Goal: Information Seeking & Learning: Check status

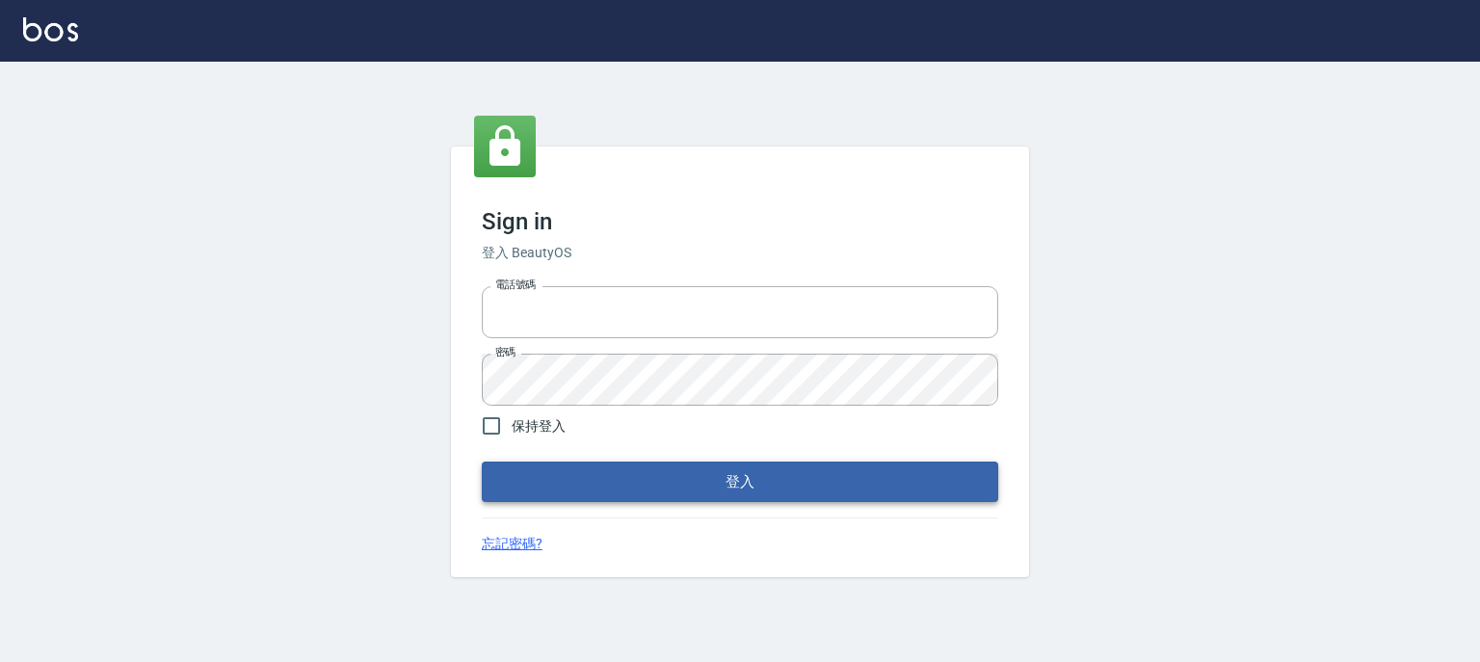
type input "0910967130"
click at [675, 482] on button "登入" at bounding box center [740, 482] width 517 height 40
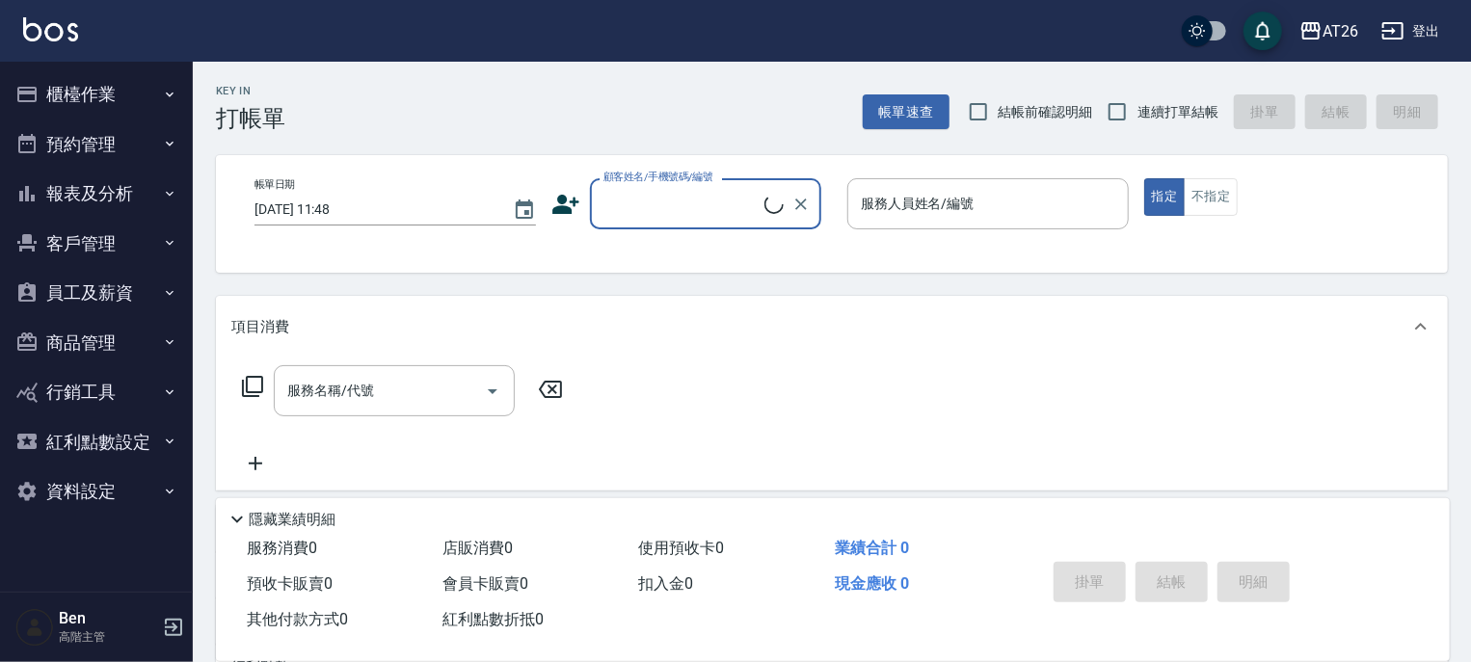
click at [78, 185] on button "報表及分析" at bounding box center [96, 194] width 177 height 50
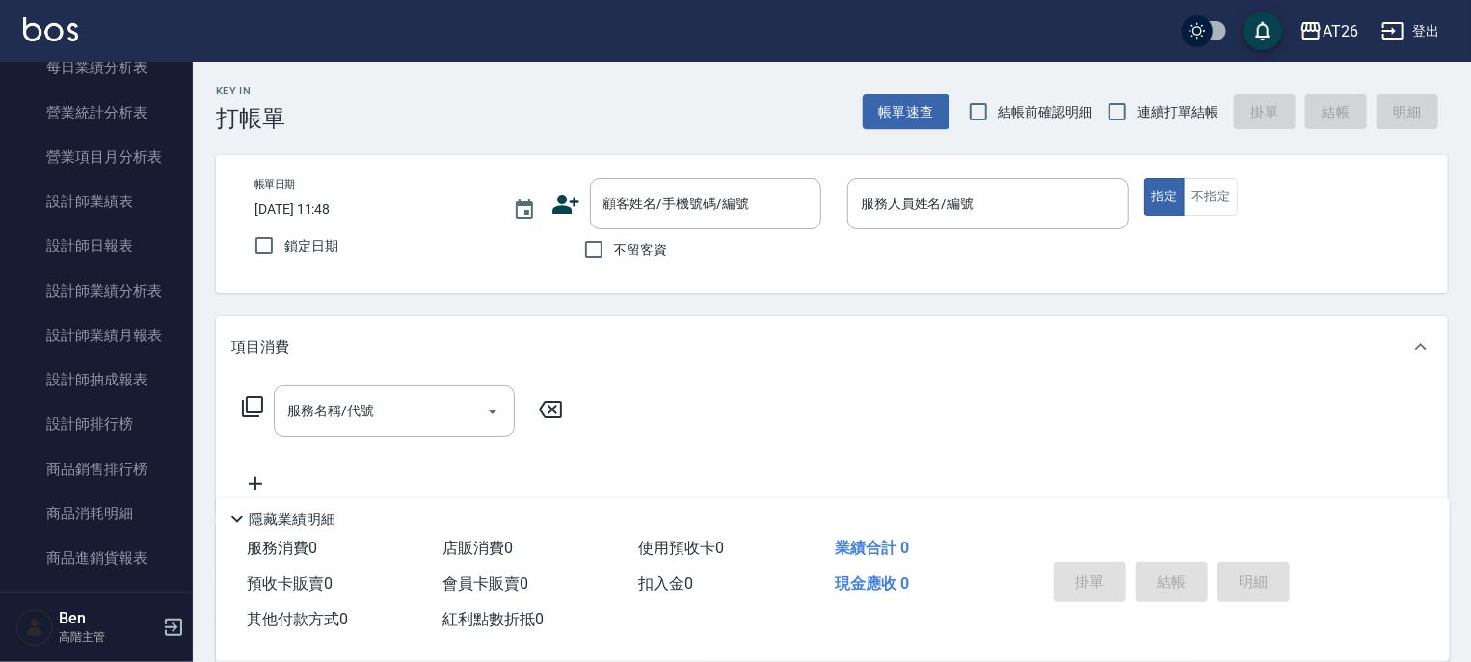
scroll to position [730, 0]
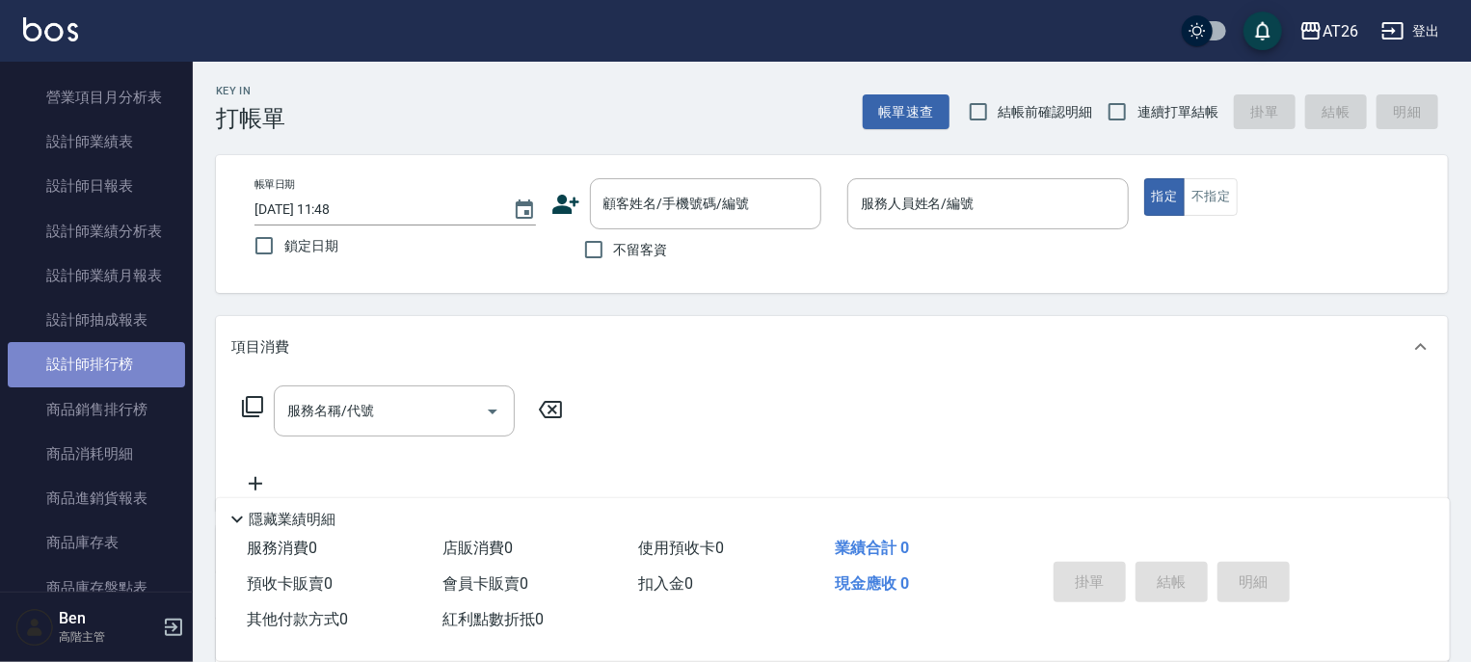
click at [120, 363] on link "設計師排行榜" at bounding box center [96, 364] width 177 height 44
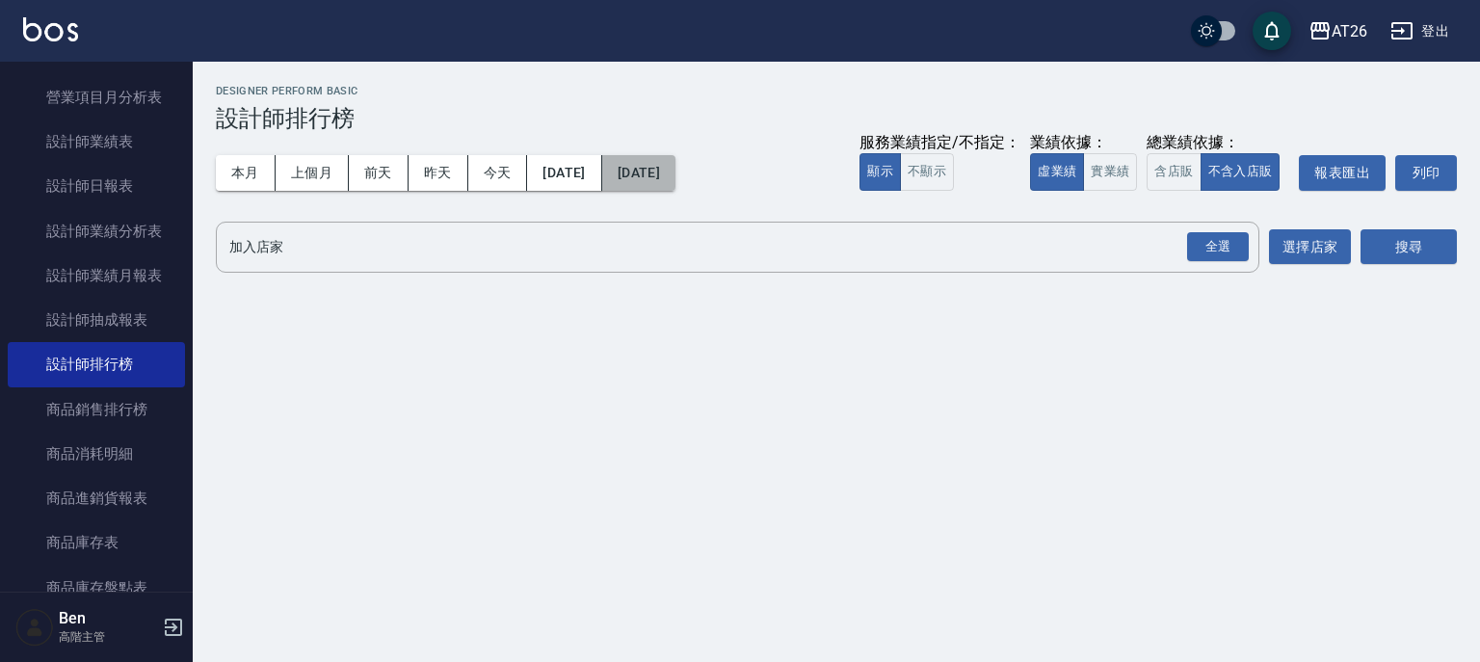
click at [676, 182] on button "[DATE]" at bounding box center [638, 173] width 73 height 36
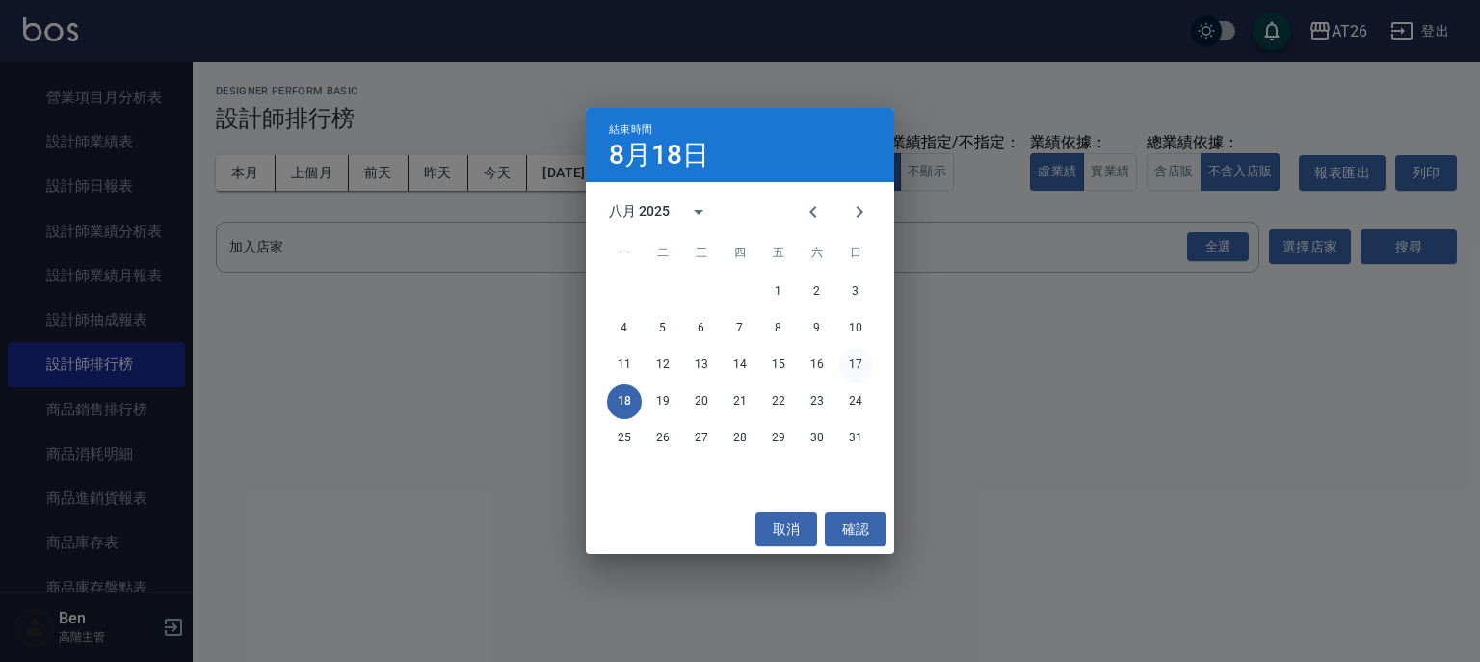
click at [860, 366] on button "17" at bounding box center [855, 365] width 35 height 35
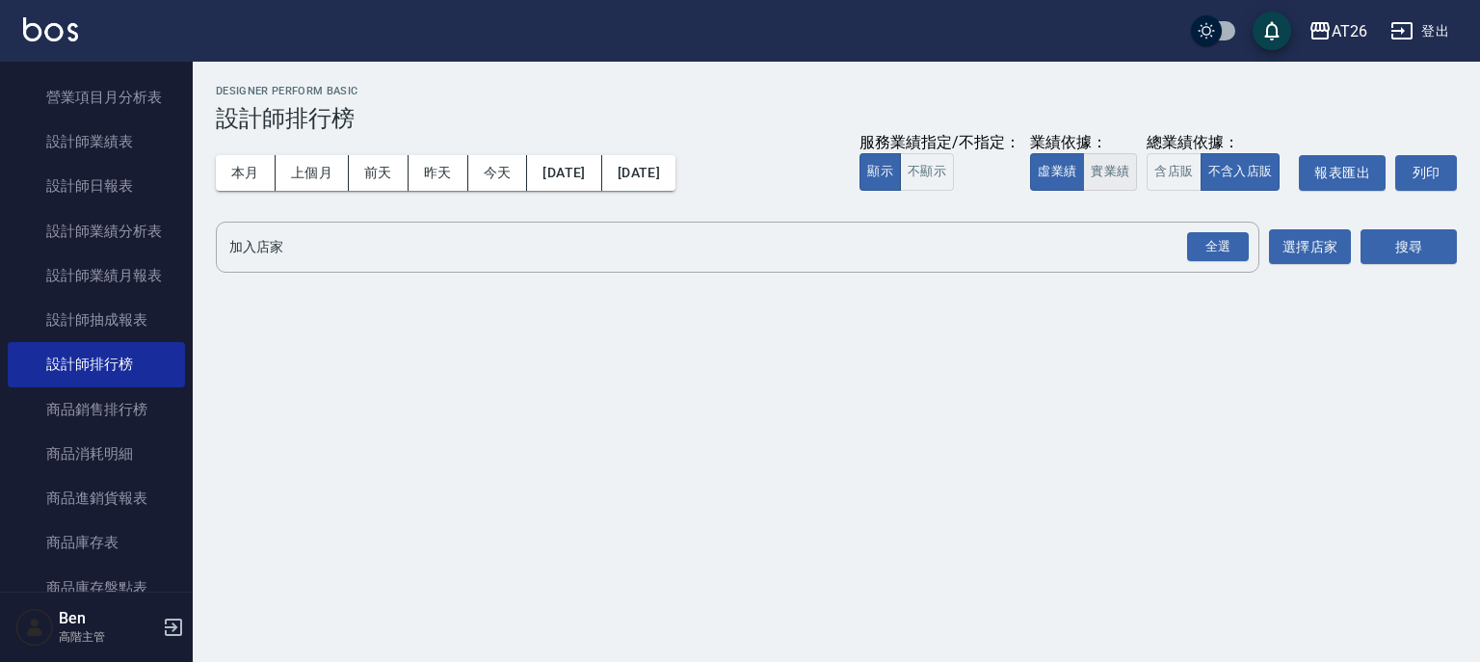
click at [1098, 171] on button "實業績" at bounding box center [1110, 172] width 54 height 38
click at [1326, 259] on button "選擇店家" at bounding box center [1310, 247] width 82 height 36
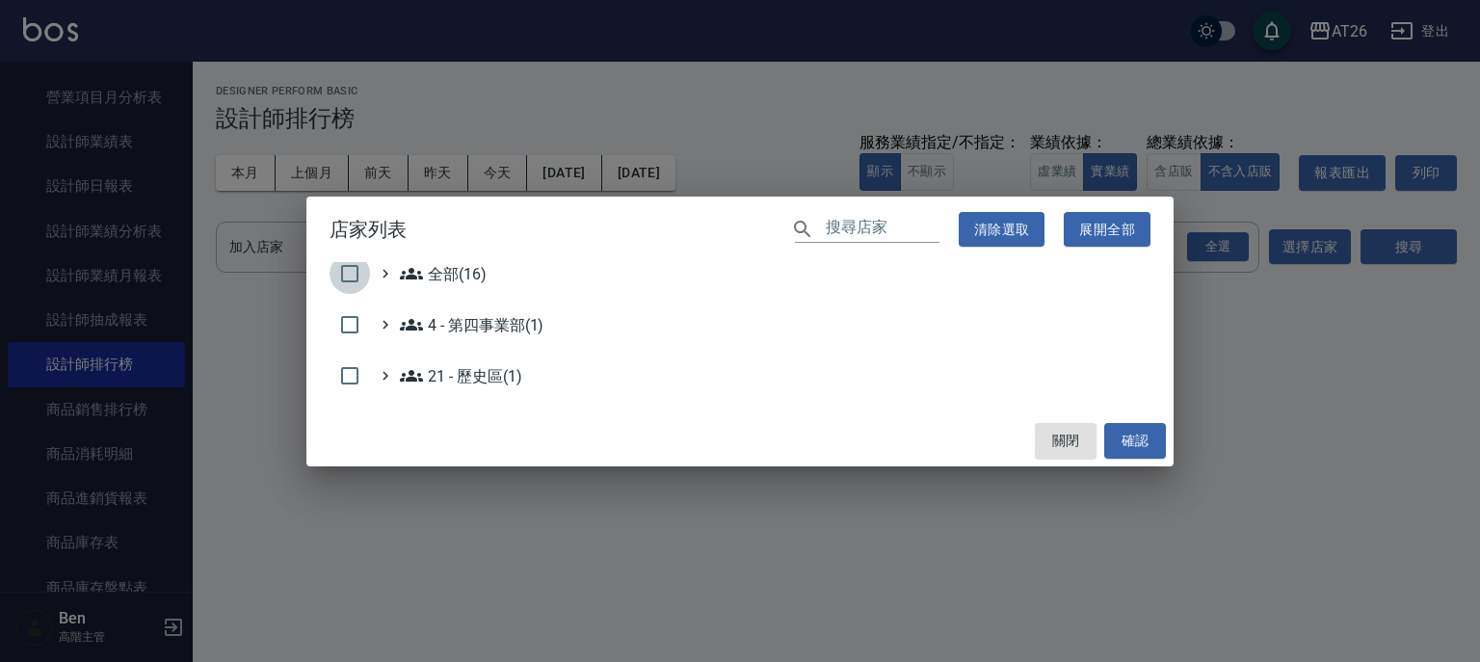
drag, startPoint x: 346, startPoint y: 277, endPoint x: 564, endPoint y: 332, distance: 224.6
click at [346, 278] on input "checkbox" at bounding box center [350, 273] width 40 height 40
checkbox input "true"
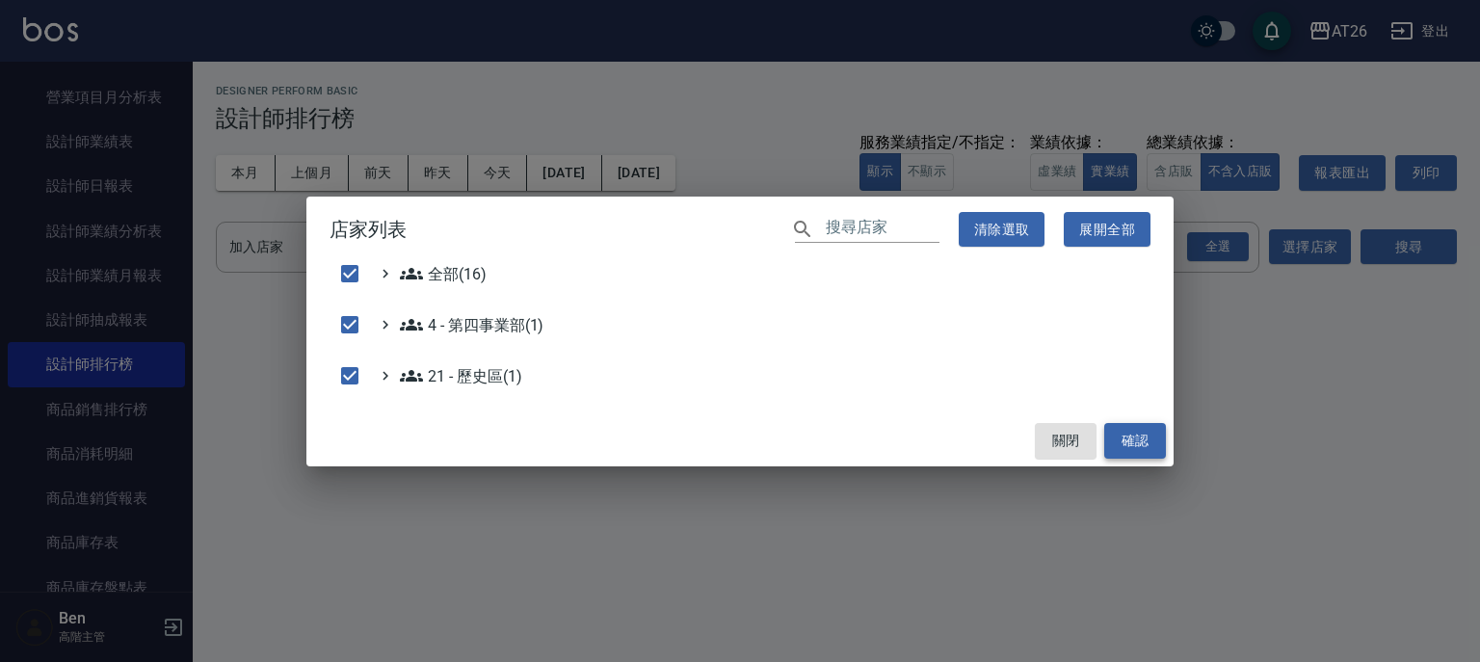
click at [1124, 453] on button "確認" at bounding box center [1135, 441] width 62 height 36
checkbox input "false"
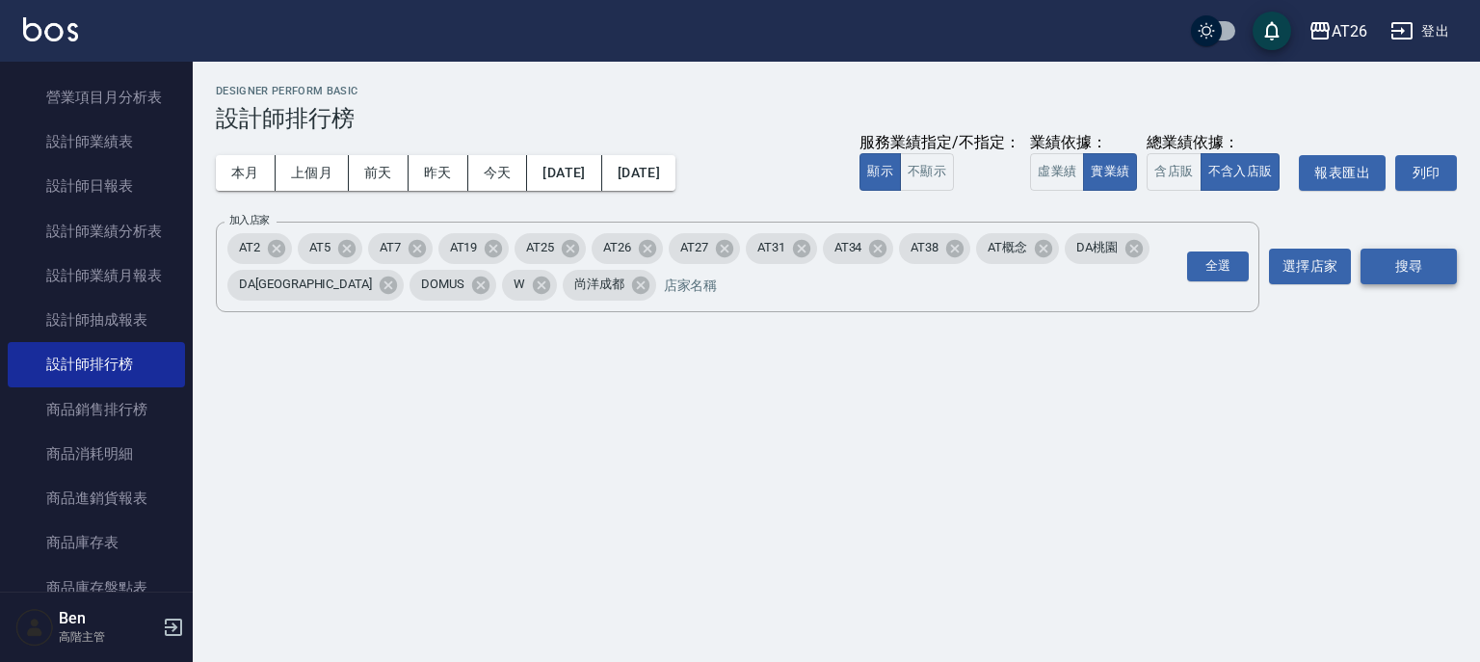
click at [1409, 274] on button "搜尋" at bounding box center [1409, 267] width 96 height 36
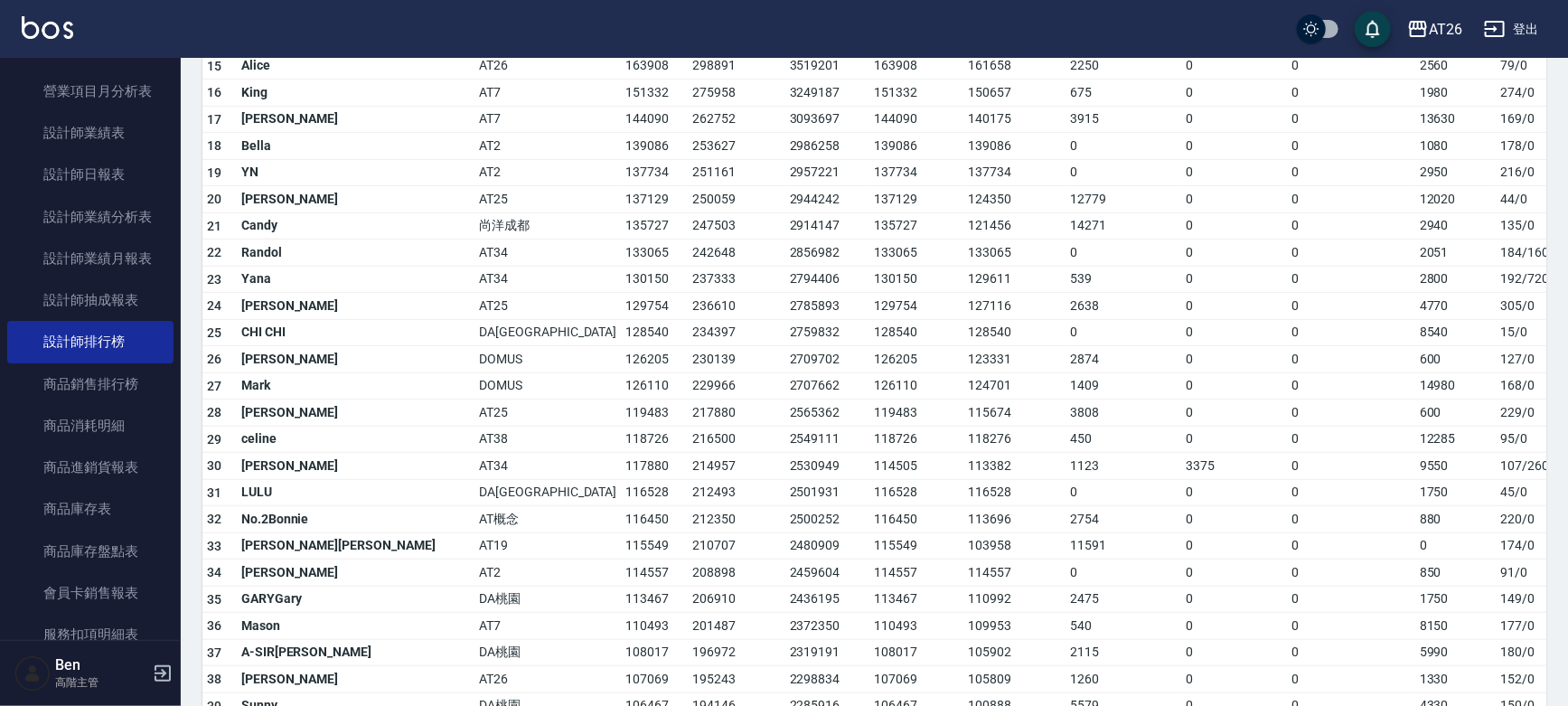
scroll to position [614, 0]
